Goal: Navigation & Orientation: Find specific page/section

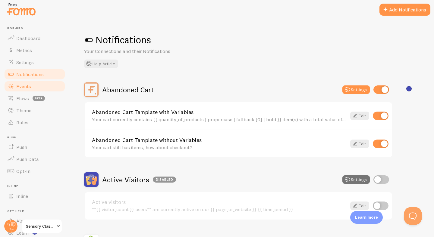
click at [28, 88] on span "Events" at bounding box center [23, 86] width 15 height 6
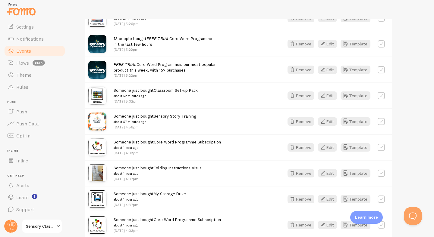
scroll to position [226, 0]
click at [299, 69] on button "Remove" at bounding box center [300, 69] width 27 height 8
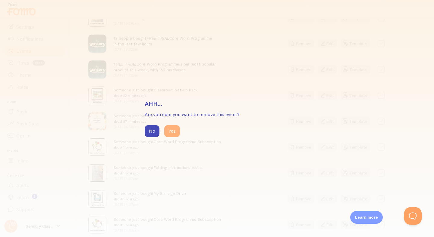
click at [175, 130] on button "Yes" at bounding box center [172, 131] width 16 height 12
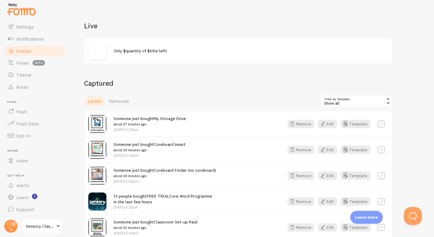
scroll to position [0, 0]
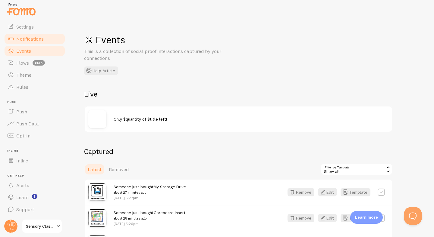
click at [34, 39] on span "Notifications" at bounding box center [29, 39] width 27 height 6
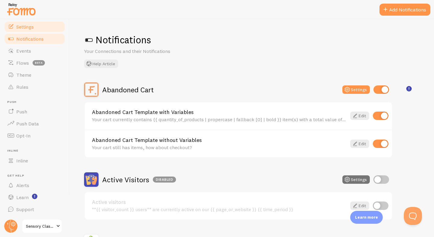
click at [34, 26] on link "Settings" at bounding box center [35, 27] width 62 height 12
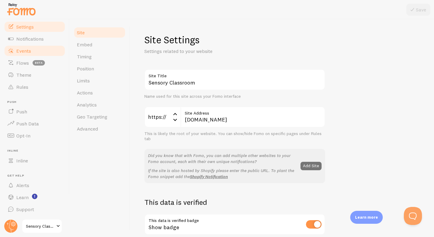
click at [23, 52] on span "Events" at bounding box center [23, 51] width 15 height 6
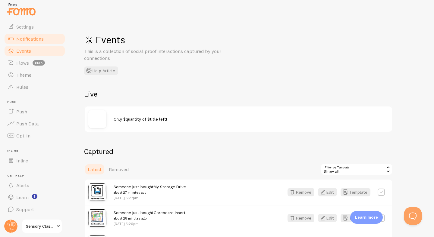
click at [25, 35] on link "Notifications" at bounding box center [35, 39] width 62 height 12
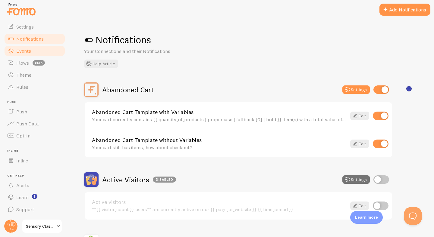
click at [26, 51] on span "Events" at bounding box center [23, 51] width 15 height 6
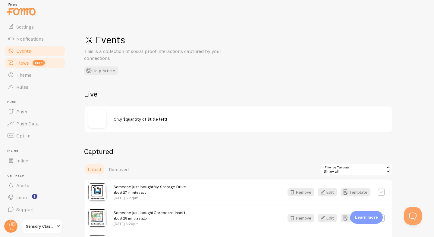
click at [16, 62] on span "Flows" at bounding box center [22, 63] width 13 height 6
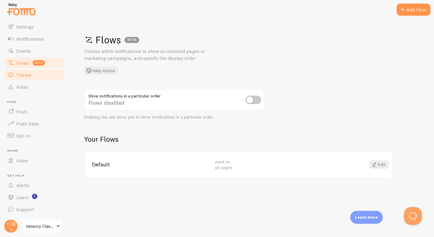
click at [20, 77] on span "Theme" at bounding box center [23, 75] width 15 height 6
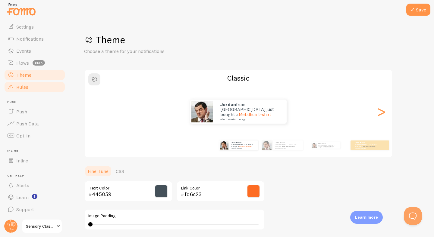
click at [28, 89] on span "Rules" at bounding box center [22, 87] width 12 height 6
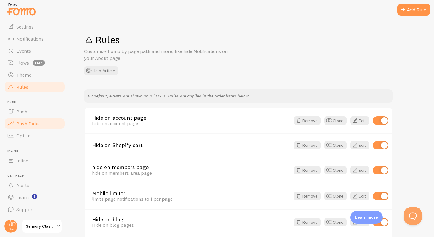
click at [23, 121] on span "Push Data" at bounding box center [27, 124] width 23 height 6
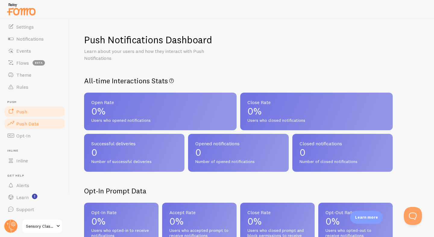
click at [26, 110] on span "Push" at bounding box center [21, 112] width 11 height 6
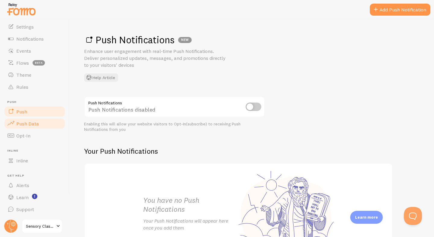
click at [26, 123] on span "Push Data" at bounding box center [27, 124] width 23 height 6
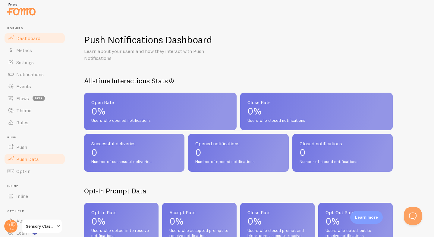
click at [27, 38] on span "Dashboard" at bounding box center [28, 38] width 24 height 6
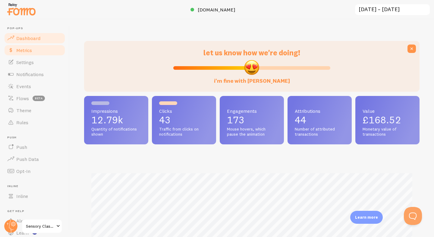
click at [33, 48] on link "Metrics" at bounding box center [35, 50] width 62 height 12
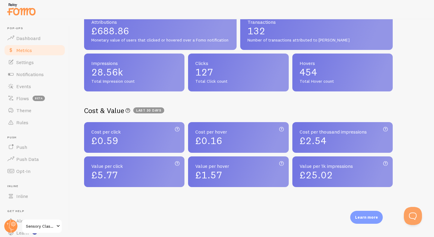
scroll to position [152, 0]
